Goal: Information Seeking & Learning: Learn about a topic

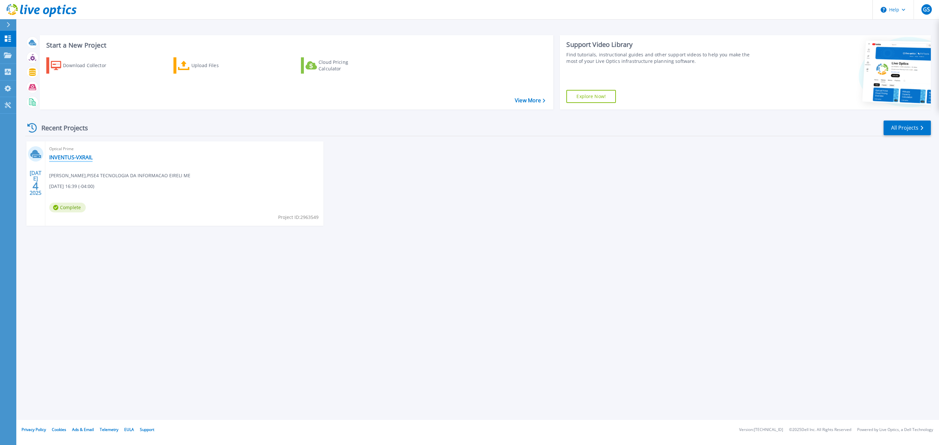
click at [71, 159] on link "INVENTUS-VXRAIL" at bounding box center [70, 157] width 43 height 7
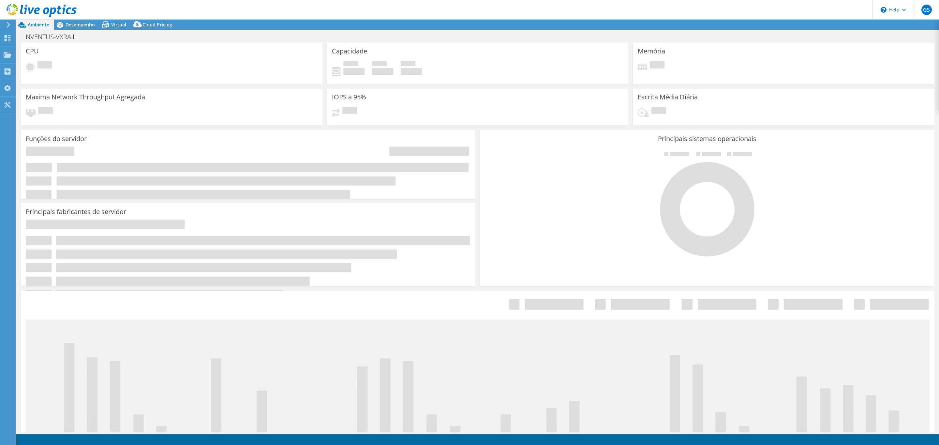
select select "USD"
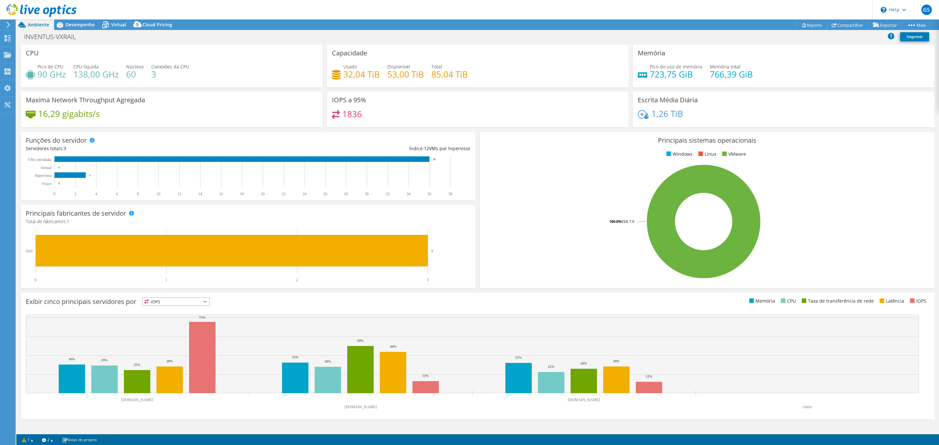
click at [160, 301] on span "IOPS" at bounding box center [175, 302] width 67 height 8
click at [235, 295] on div "Exibir cinco principais servidores por IOPS IOPS" at bounding box center [477, 356] width 913 height 127
click at [77, 23] on span "Desempenho" at bounding box center [80, 25] width 29 height 6
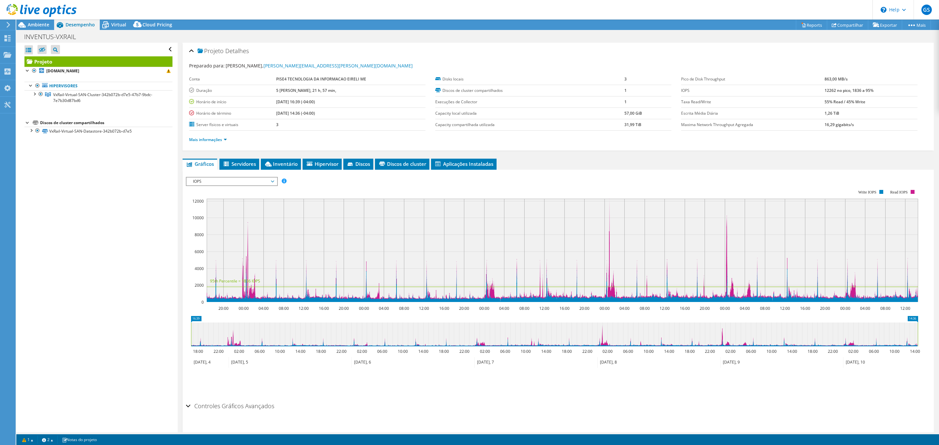
click at [206, 180] on span "IOPS" at bounding box center [232, 182] width 84 height 8
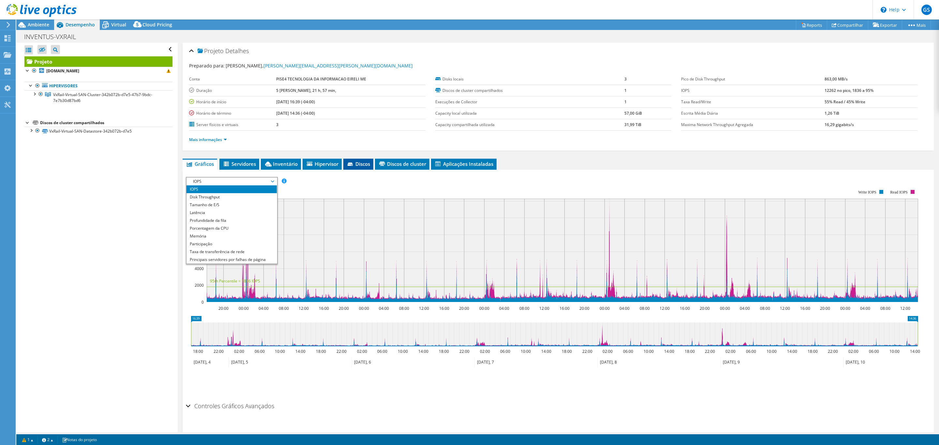
click at [360, 163] on span "Discos" at bounding box center [357, 164] width 23 height 7
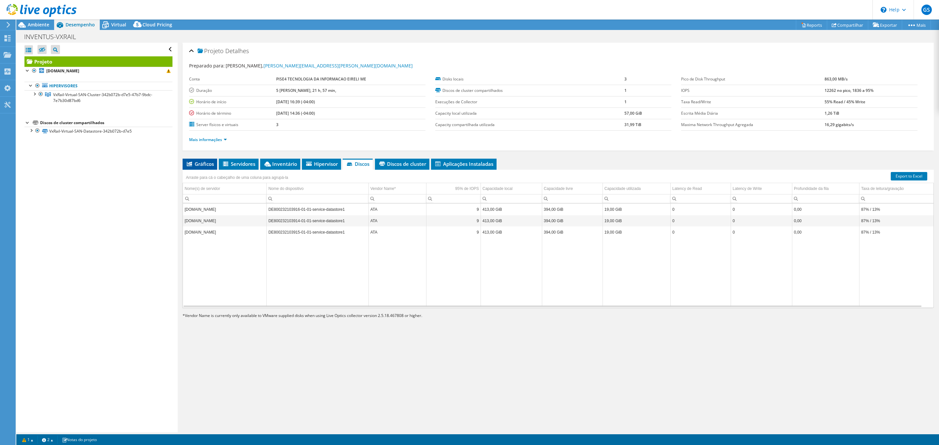
click at [188, 165] on icon at bounding box center [189, 164] width 5 height 5
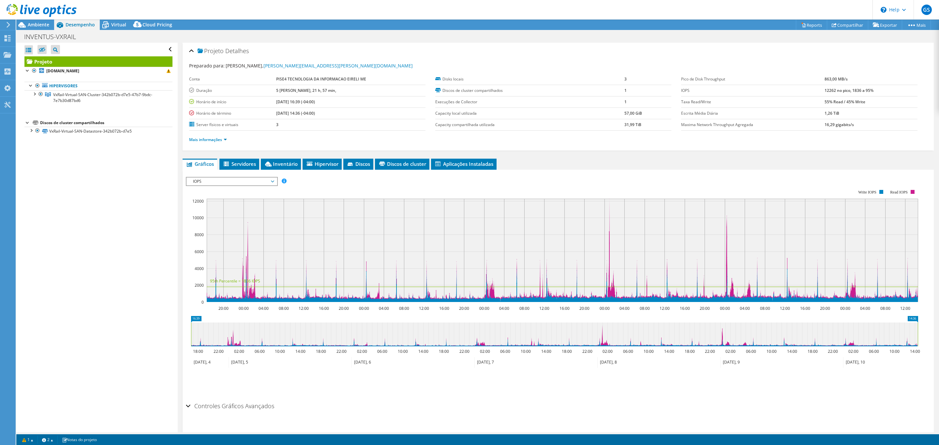
click at [211, 180] on span "IOPS" at bounding box center [232, 182] width 84 height 8
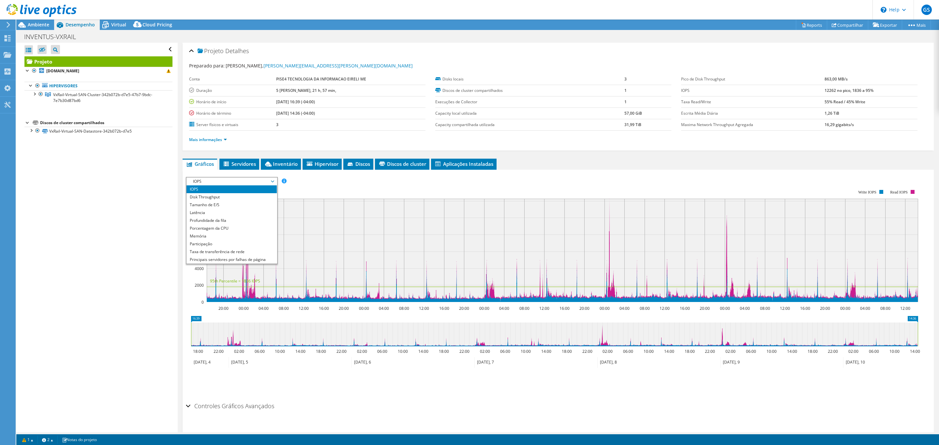
click at [149, 304] on div "Abrir Todos Fechar Todos Ocultar nós excluídos Filtro de árvore do projeto" at bounding box center [96, 238] width 161 height 390
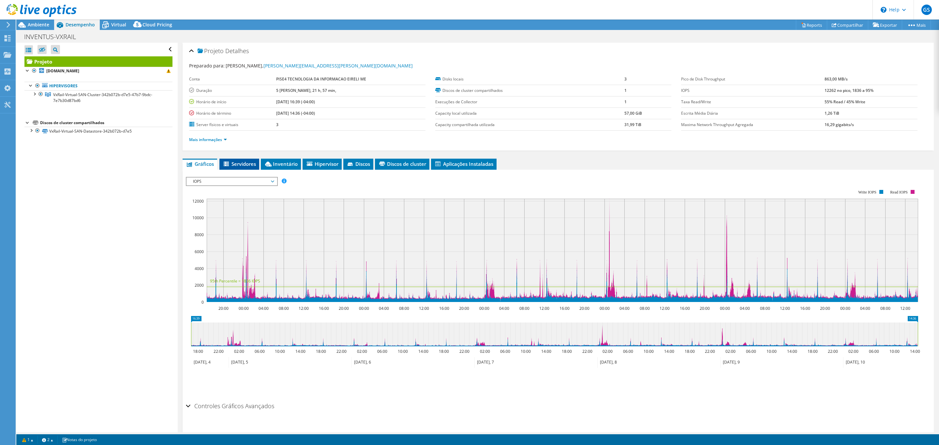
click at [238, 163] on span "Servidores" at bounding box center [239, 164] width 33 height 7
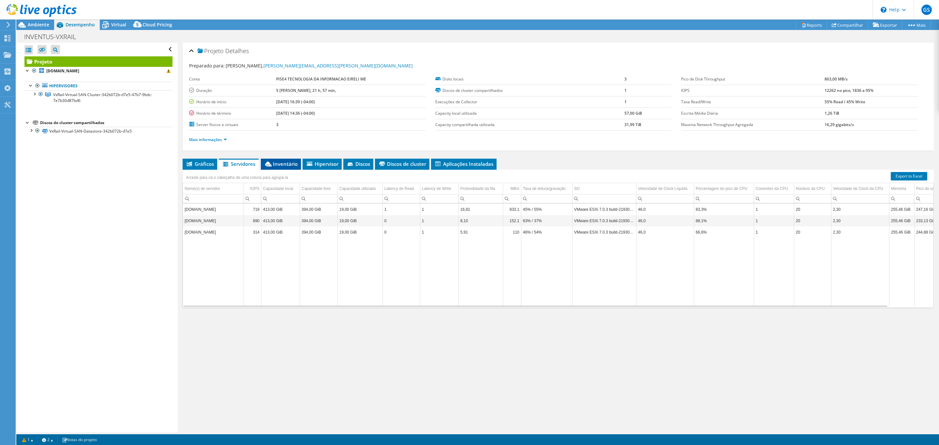
click at [274, 168] on li "Inventário" at bounding box center [281, 164] width 40 height 11
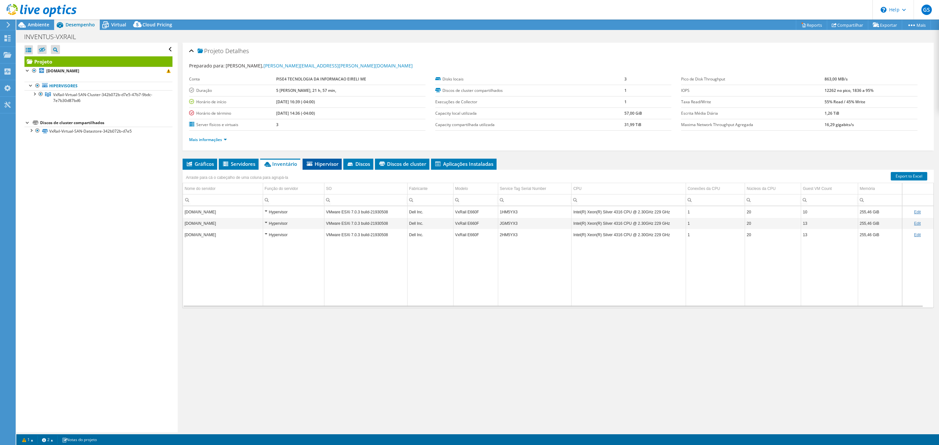
click at [314, 166] on span "Hipervisor" at bounding box center [322, 164] width 33 height 7
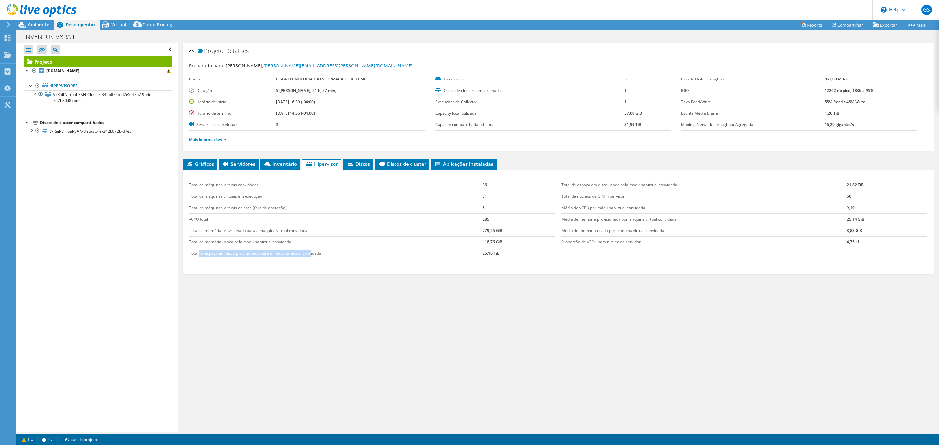
drag, startPoint x: 209, startPoint y: 254, endPoint x: 311, endPoint y: 255, distance: 101.7
click at [311, 255] on td "Total de espaço em disco provisionado para a máquina virtual convidada" at bounding box center [335, 253] width 293 height 11
click at [357, 167] on span "Discos" at bounding box center [357, 164] width 23 height 7
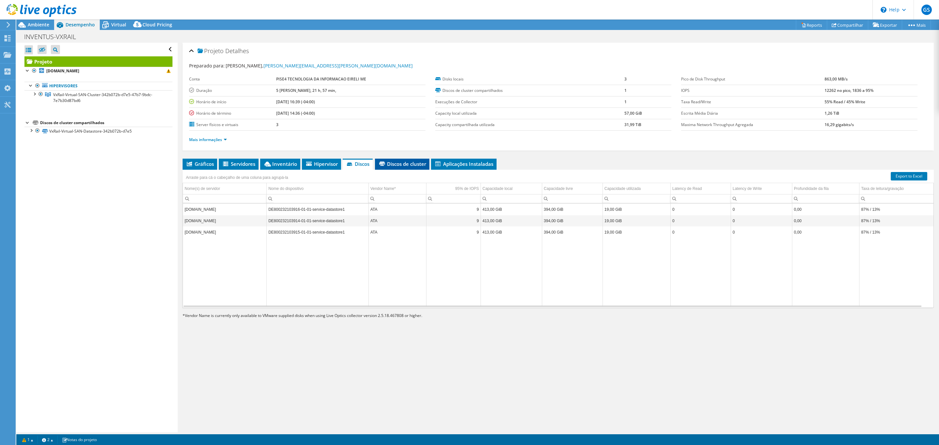
click at [394, 167] on span "Discos de cluster" at bounding box center [402, 164] width 48 height 7
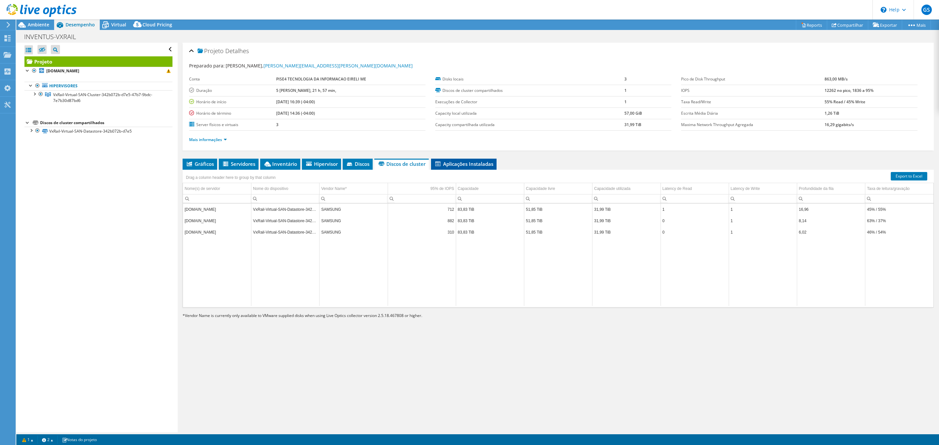
click at [447, 161] on span "Aplicações Instaladas" at bounding box center [463, 164] width 59 height 7
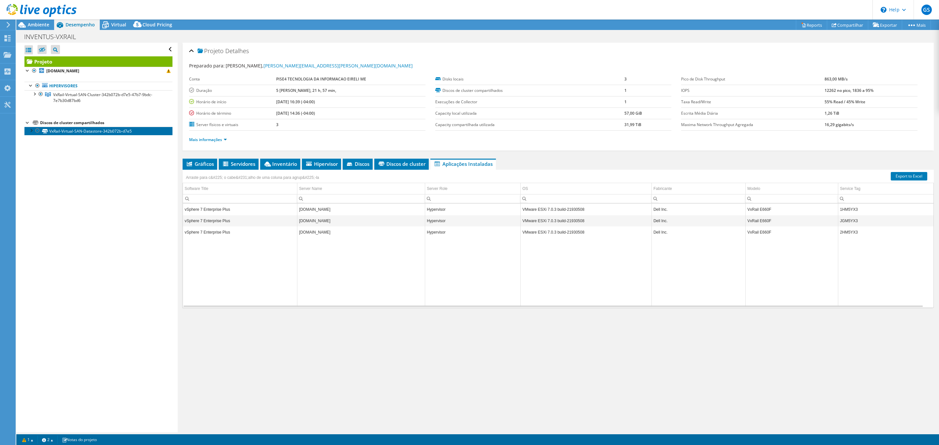
click at [85, 134] on link "VxRail-Virtual-SAN-Datastore-342b072b-d7e5" at bounding box center [98, 131] width 148 height 8
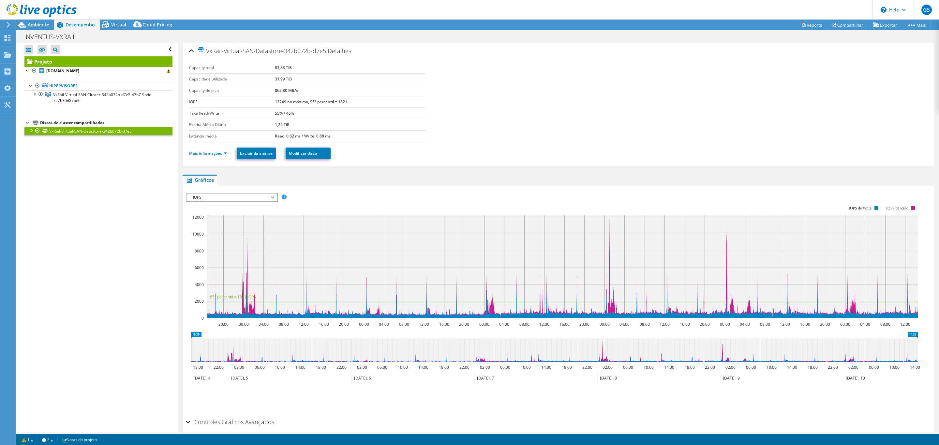
click at [197, 193] on div "IOPS IOPS Disk Throughput Tamanho de E/S Latência Profundidade da fila Porcenta…" at bounding box center [232, 197] width 92 height 9
click at [119, 244] on div "Abrir Todos Fechar Todos Ocultar nós excluídos Filtro de árvore do projeto" at bounding box center [96, 238] width 161 height 390
click at [110, 21] on icon at bounding box center [105, 24] width 11 height 11
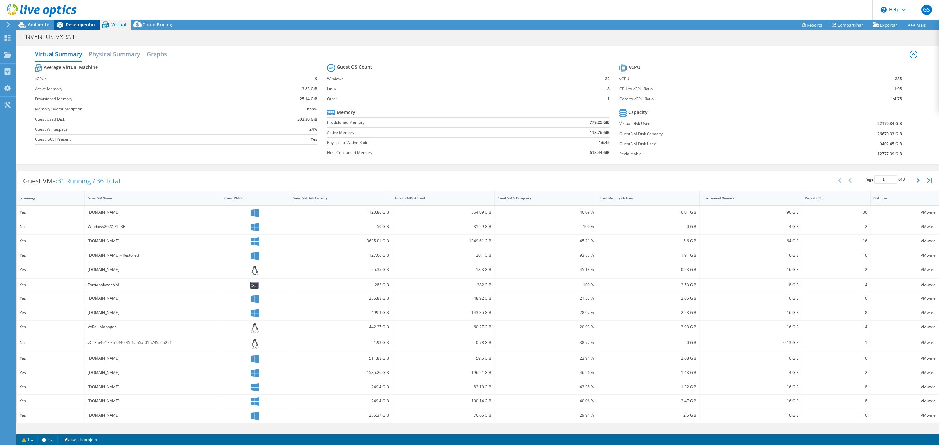
click at [76, 26] on span "Desempenho" at bounding box center [80, 25] width 29 height 6
